Goal: Task Accomplishment & Management: Use online tool/utility

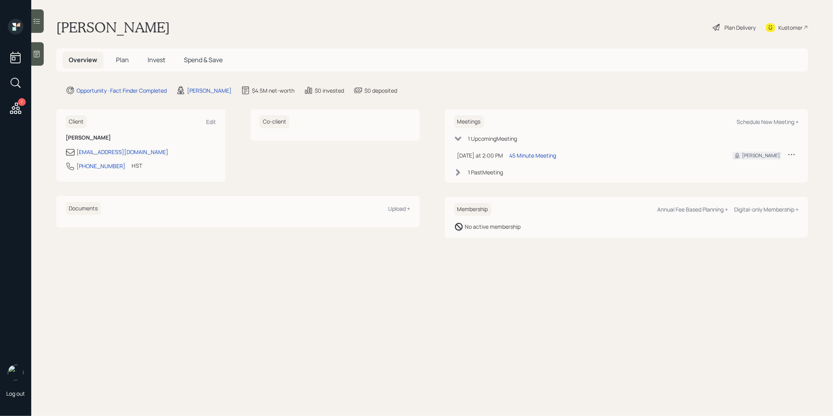
click at [126, 58] on span "Plan" at bounding box center [122, 59] width 13 height 9
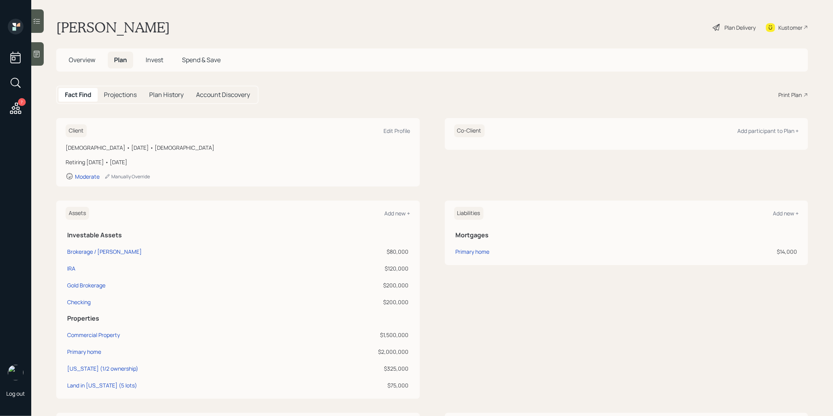
click at [736, 25] on div "Plan Delivery" at bounding box center [740, 27] width 31 height 8
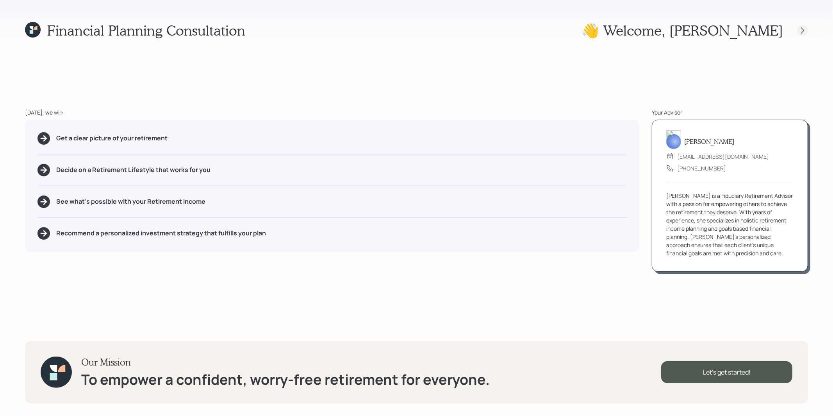
click at [807, 30] on div at bounding box center [802, 30] width 11 height 11
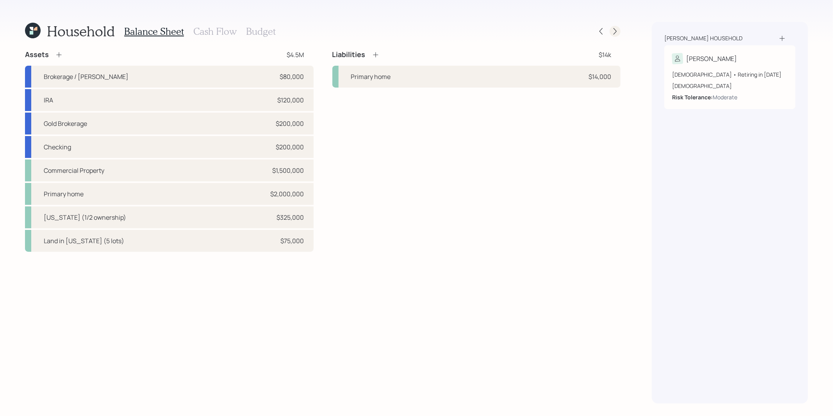
click at [619, 30] on icon at bounding box center [615, 31] width 8 height 8
